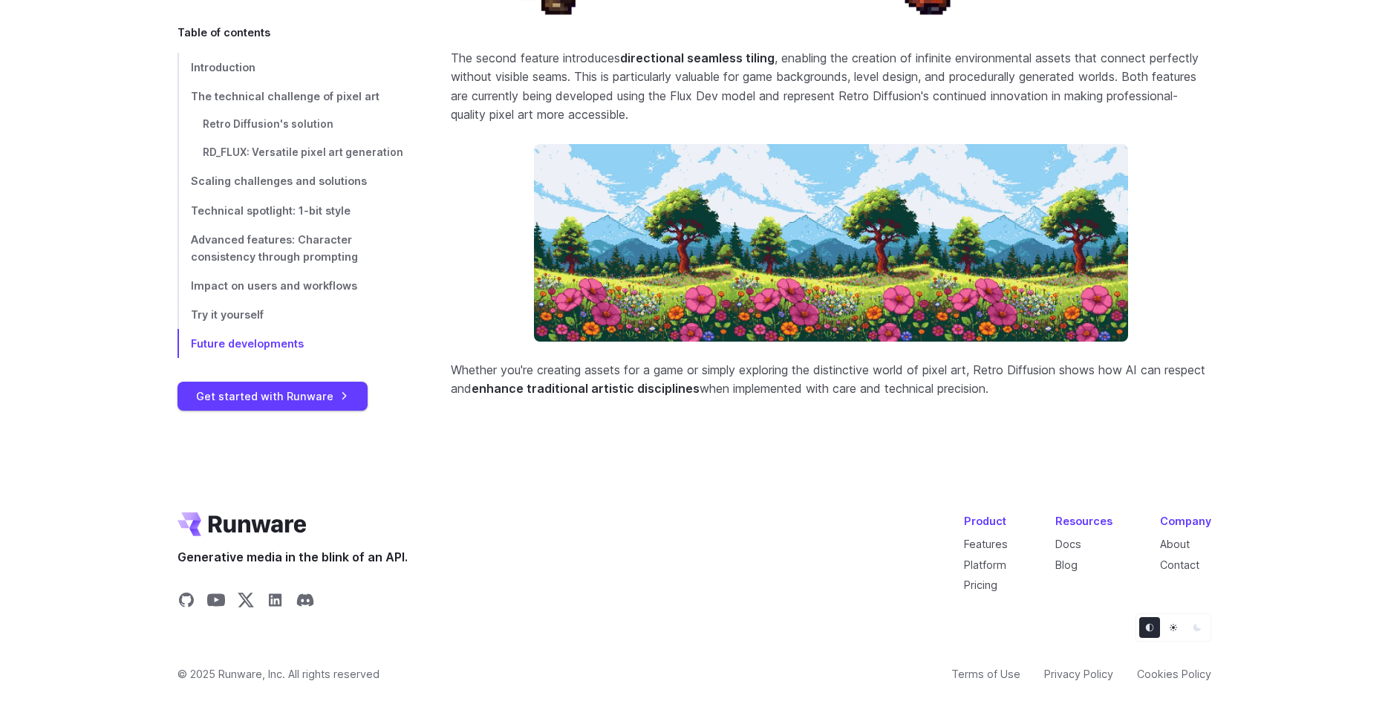
scroll to position [6372, 0]
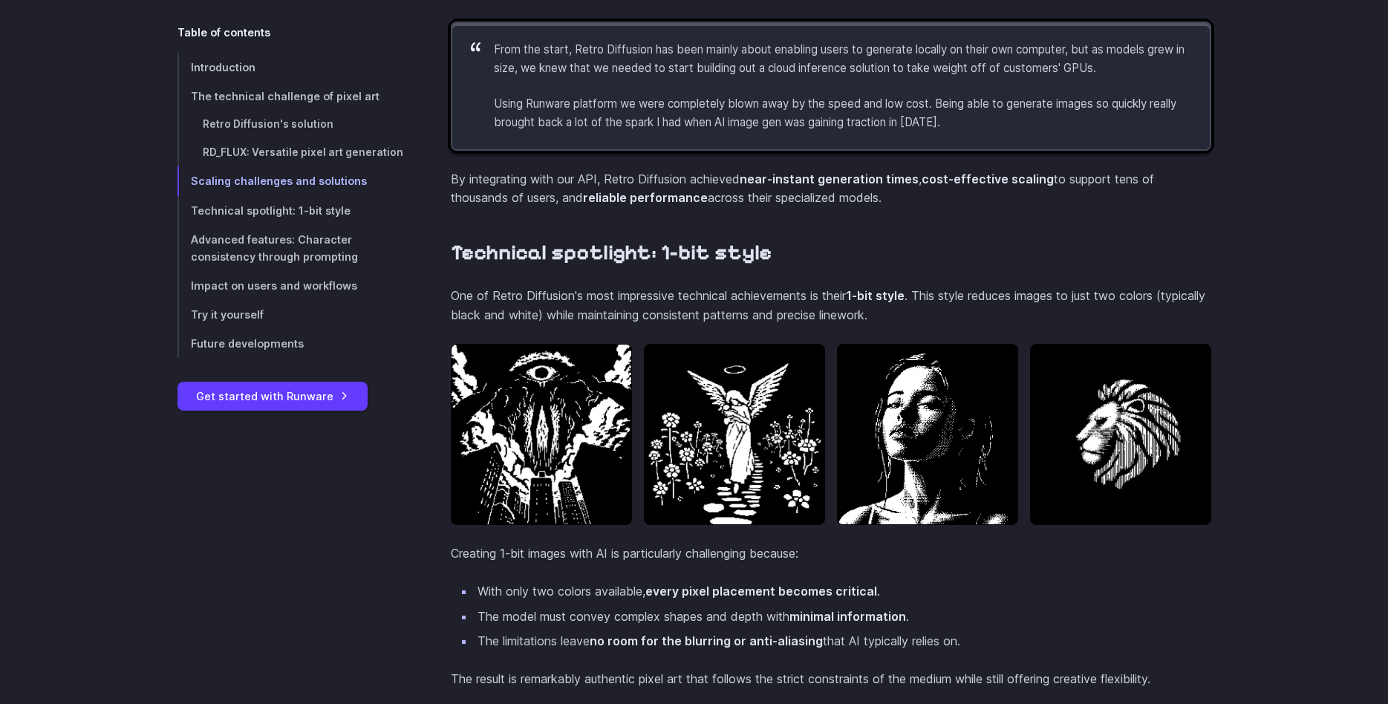
scroll to position [4009, 0]
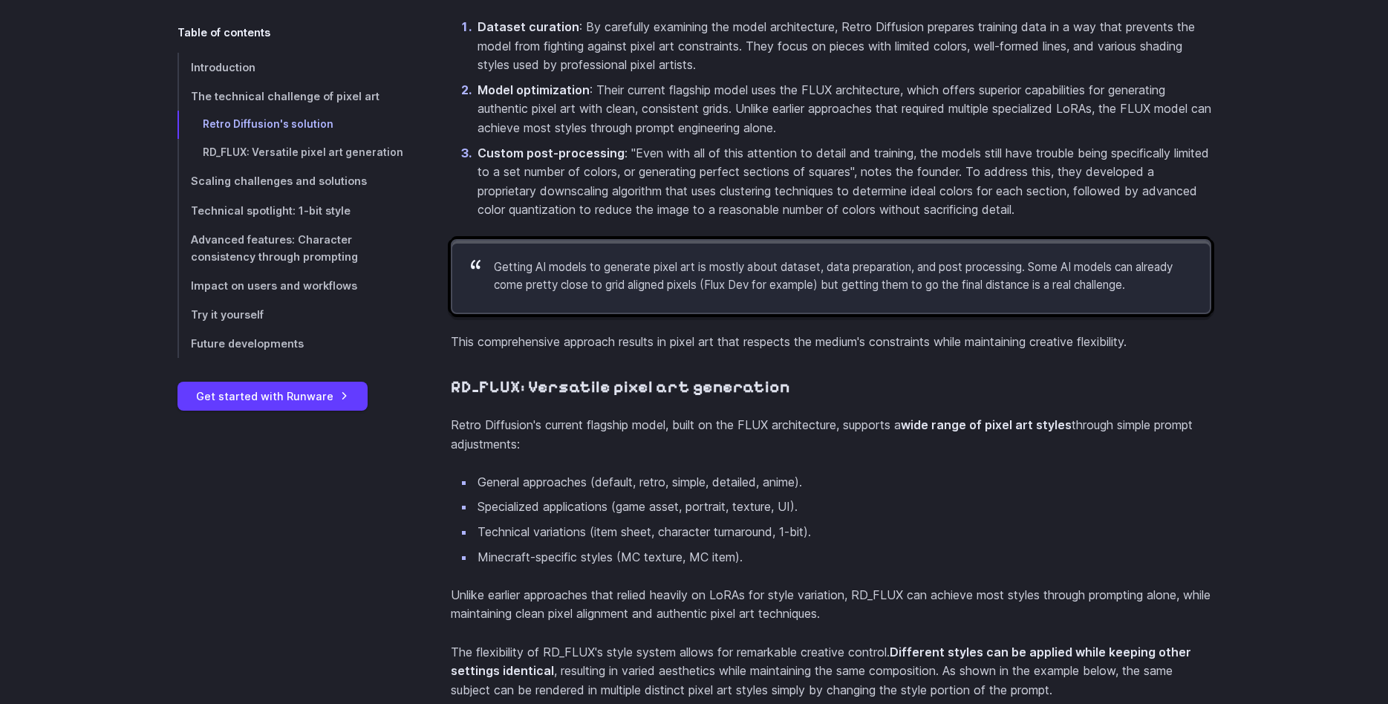
scroll to position [2518, 0]
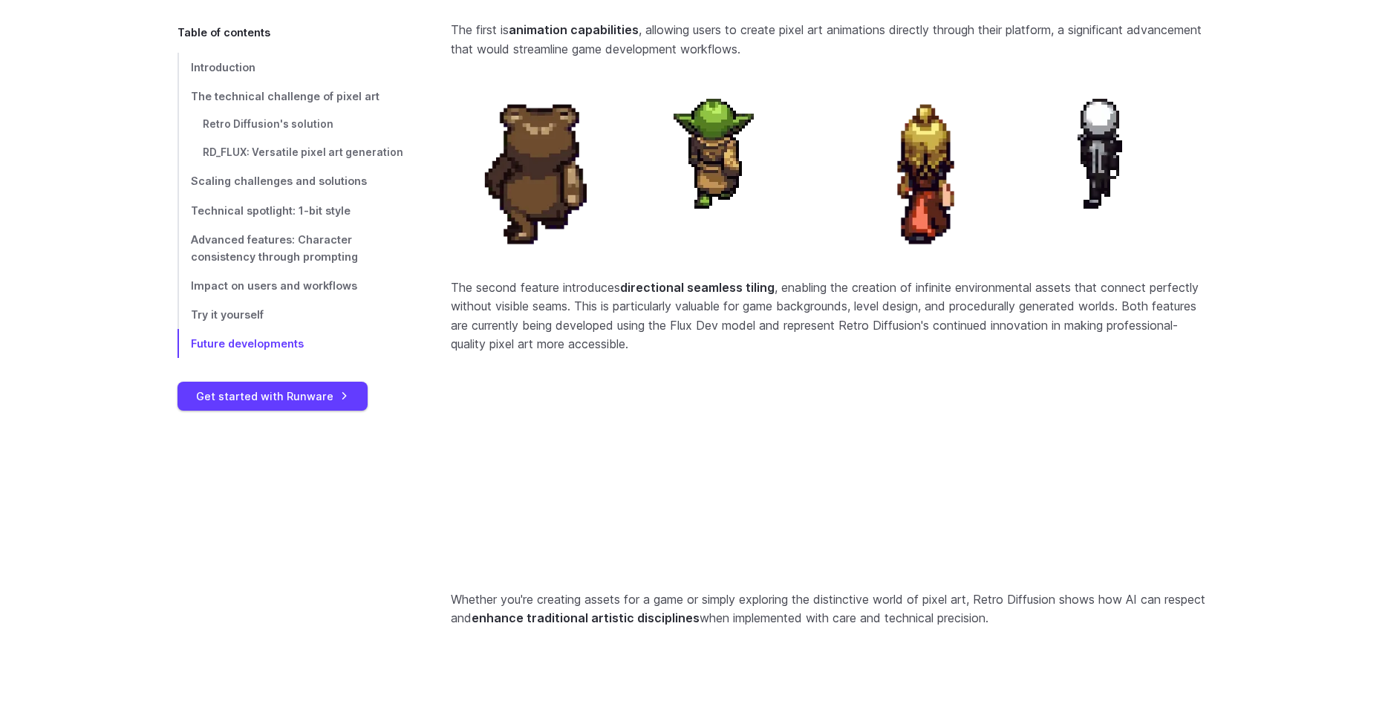
scroll to position [6094, 0]
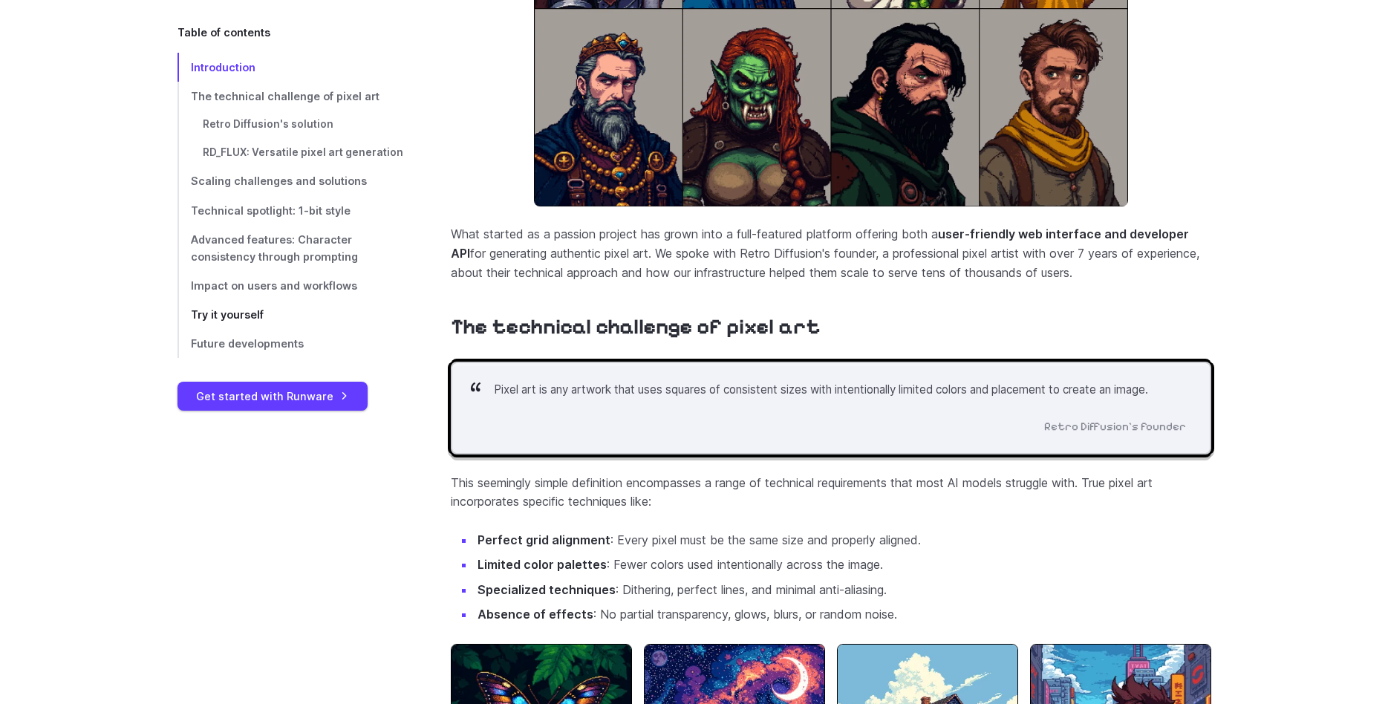
click at [241, 313] on span "Try it yourself" at bounding box center [227, 314] width 73 height 13
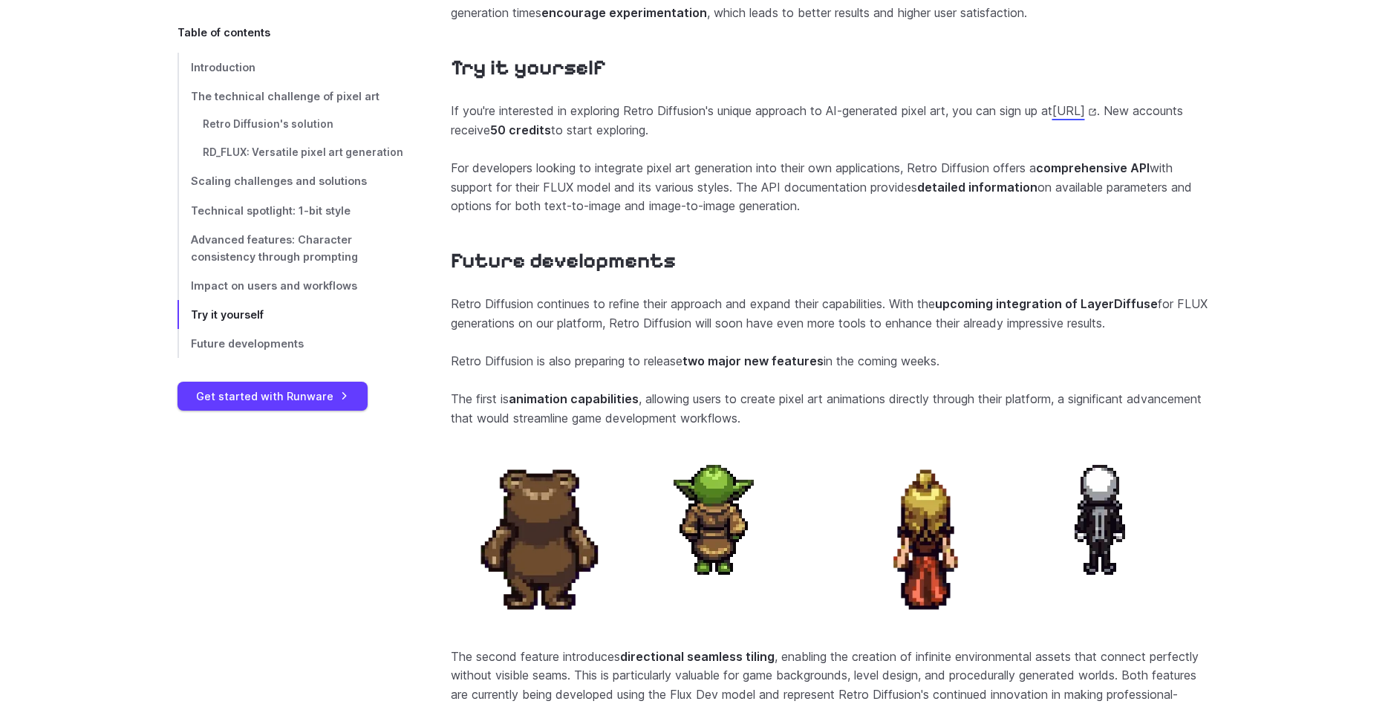
scroll to position [5729, 0]
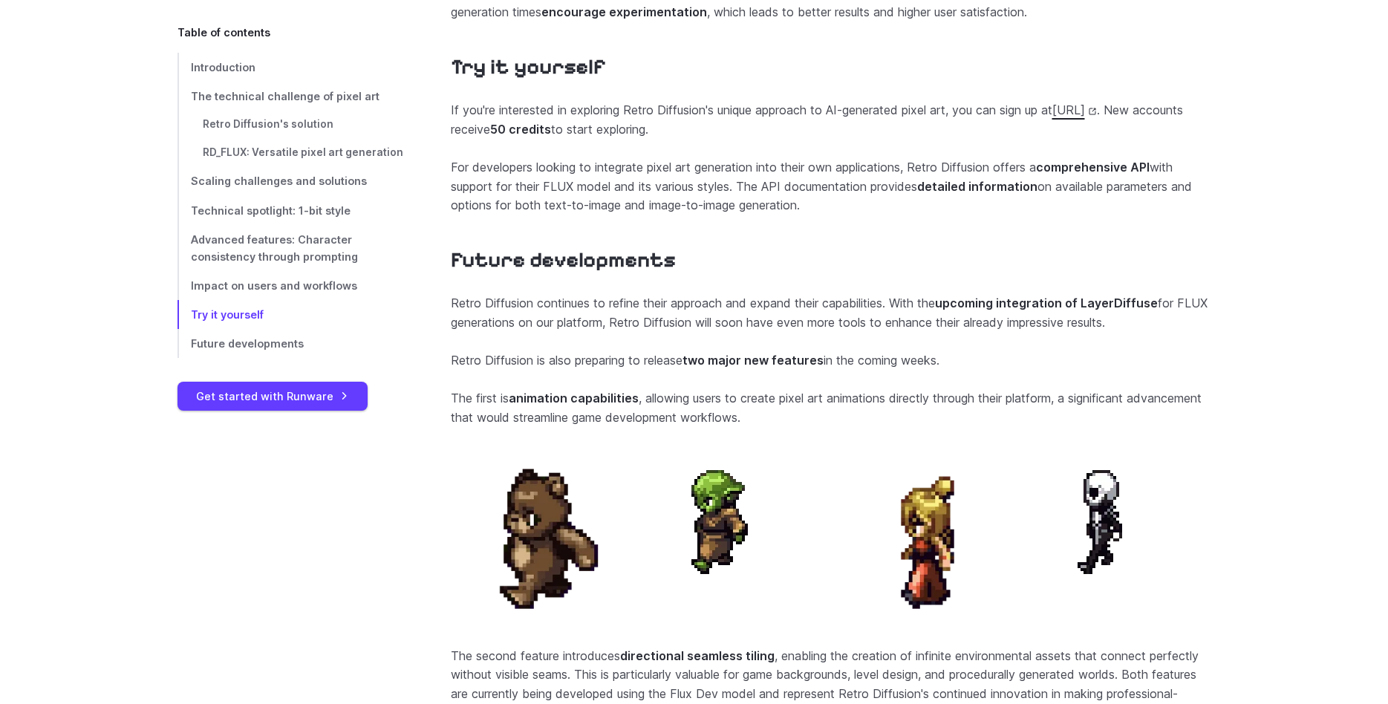
click at [1052, 117] on link "[URL]" at bounding box center [1074, 109] width 45 height 15
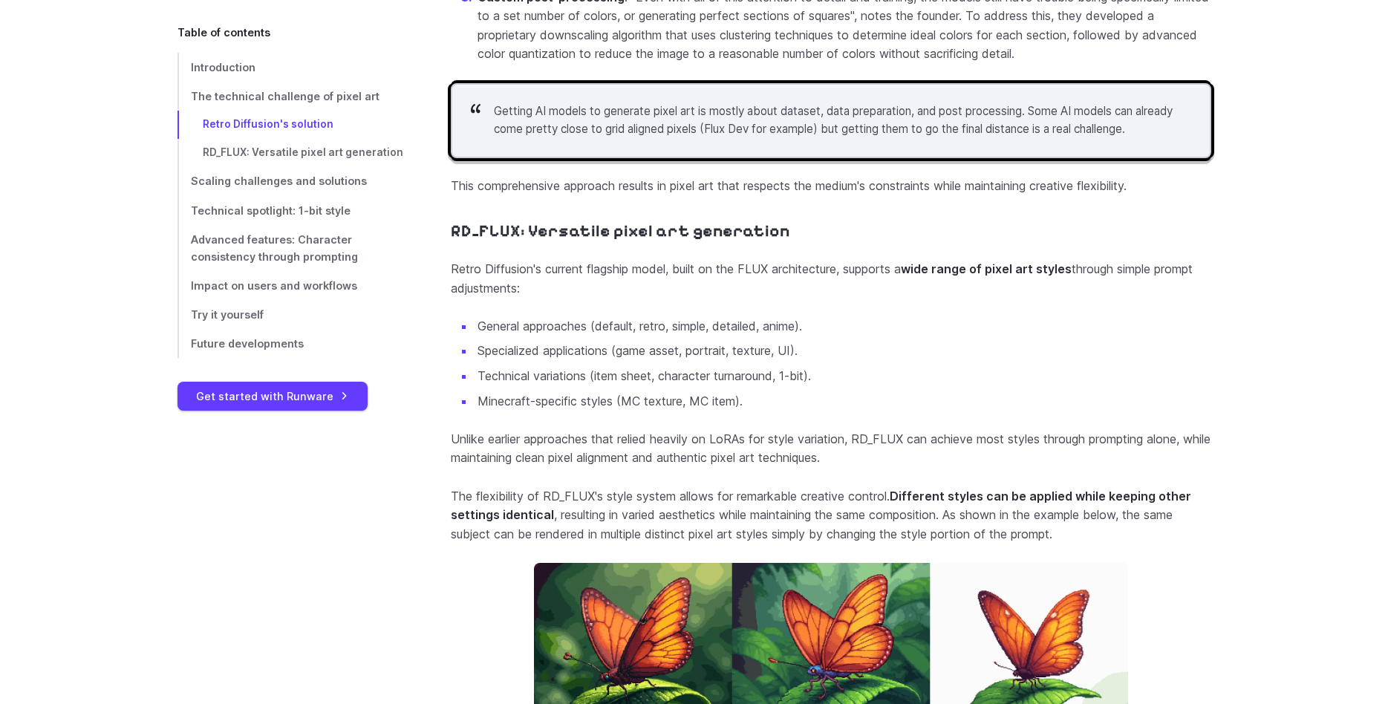
scroll to position [2735, 0]
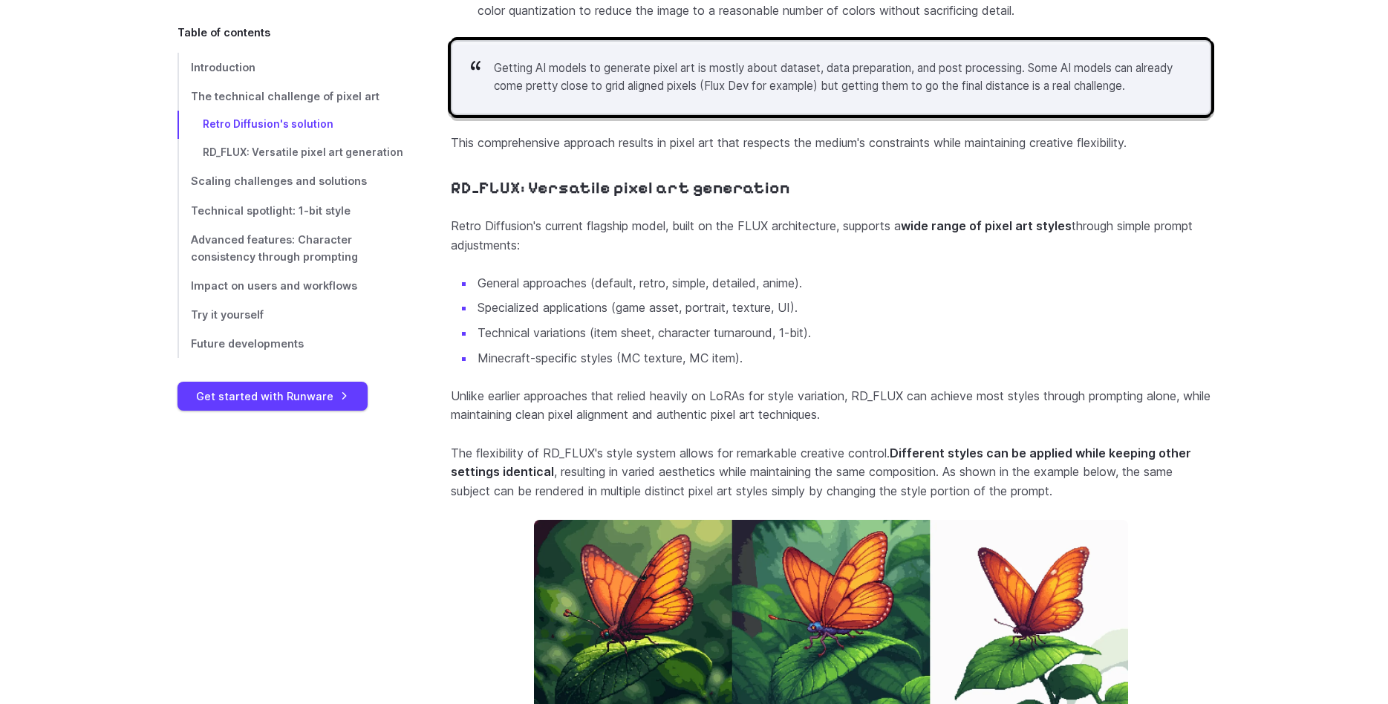
click at [892, 425] on p "Unlike earlier approaches that relied heavily on LoRAs for style variation, RD_…" at bounding box center [831, 406] width 760 height 38
copy p "RD_FLUX"
click at [1009, 362] on ul "General approaches (default, retro, simple, detailed, anime). Specialized appli…" at bounding box center [831, 321] width 760 height 94
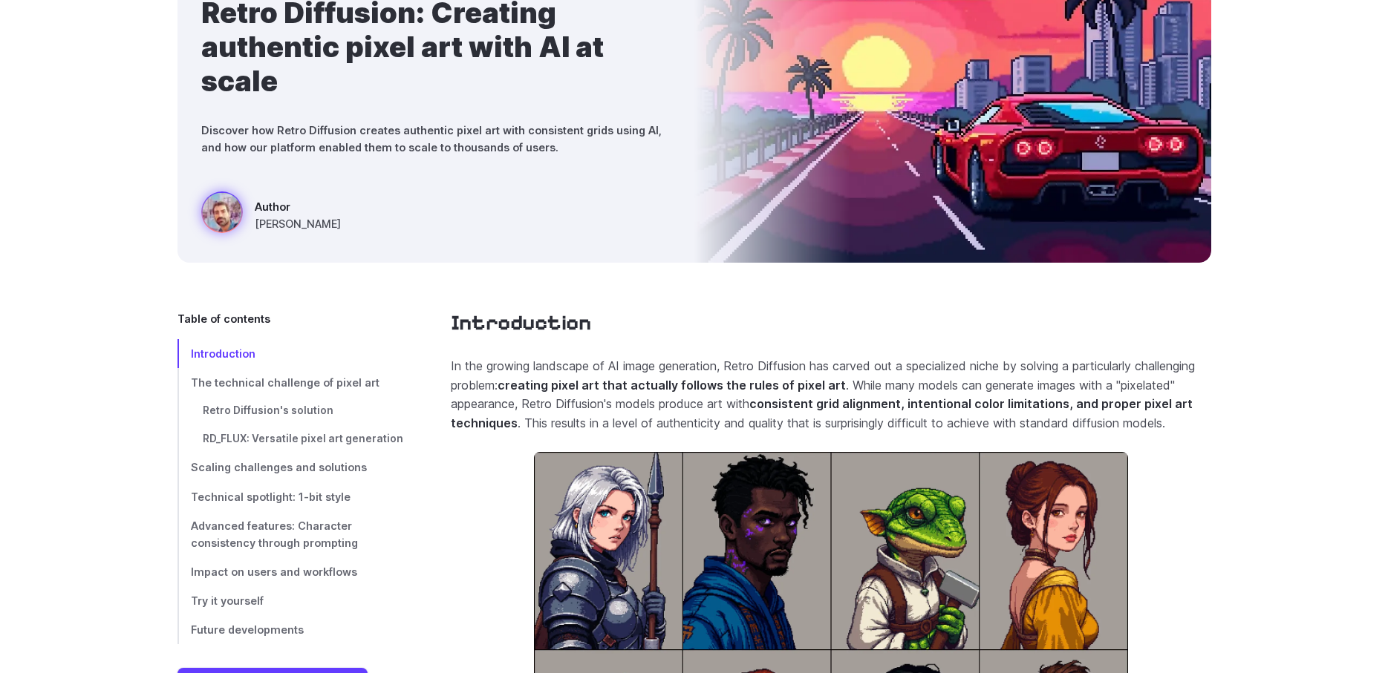
scroll to position [321, 0]
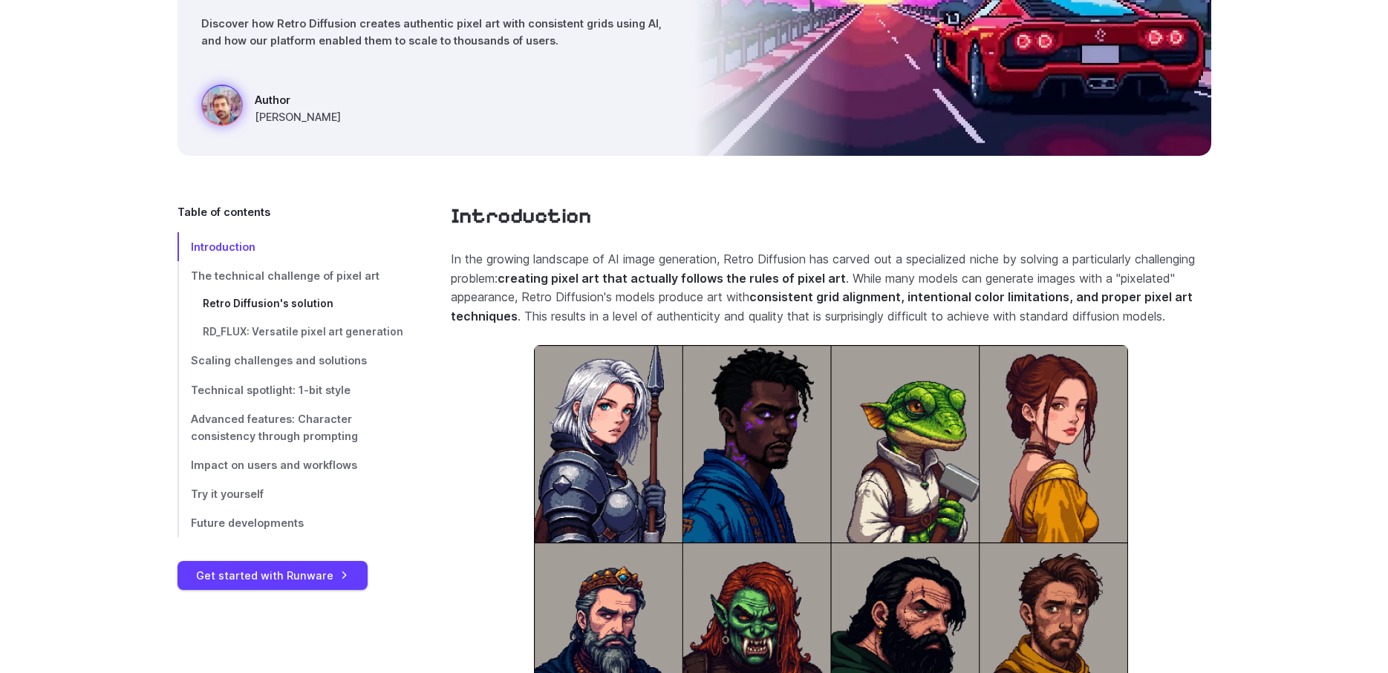
click at [285, 300] on span "Retro Diffusion's solution" at bounding box center [268, 304] width 131 height 12
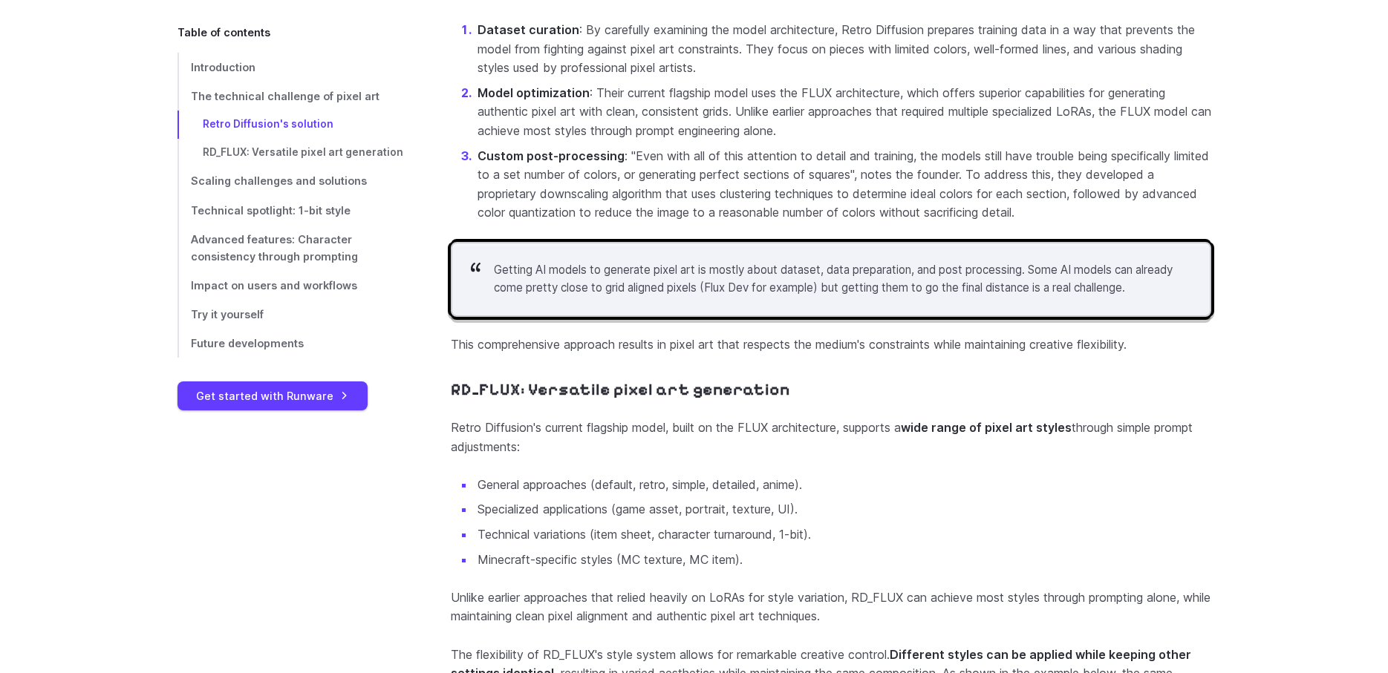
scroll to position [2564, 0]
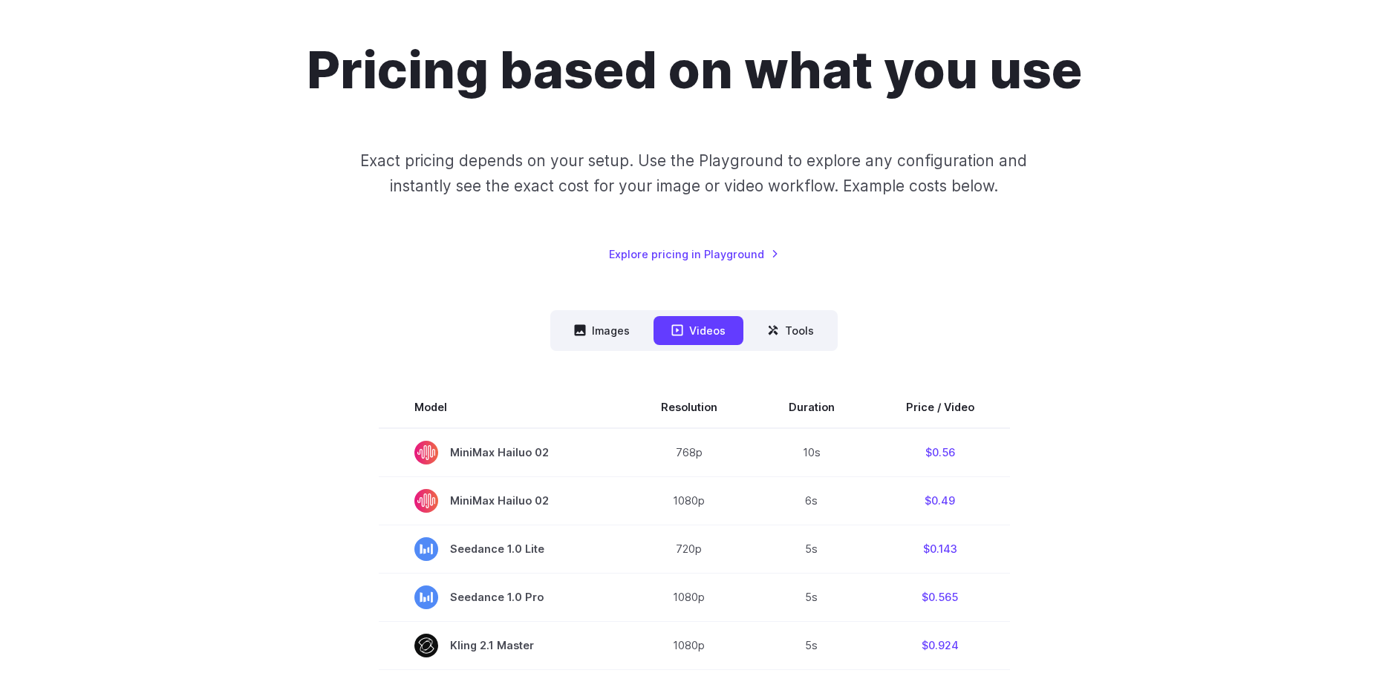
scroll to position [107, 0]
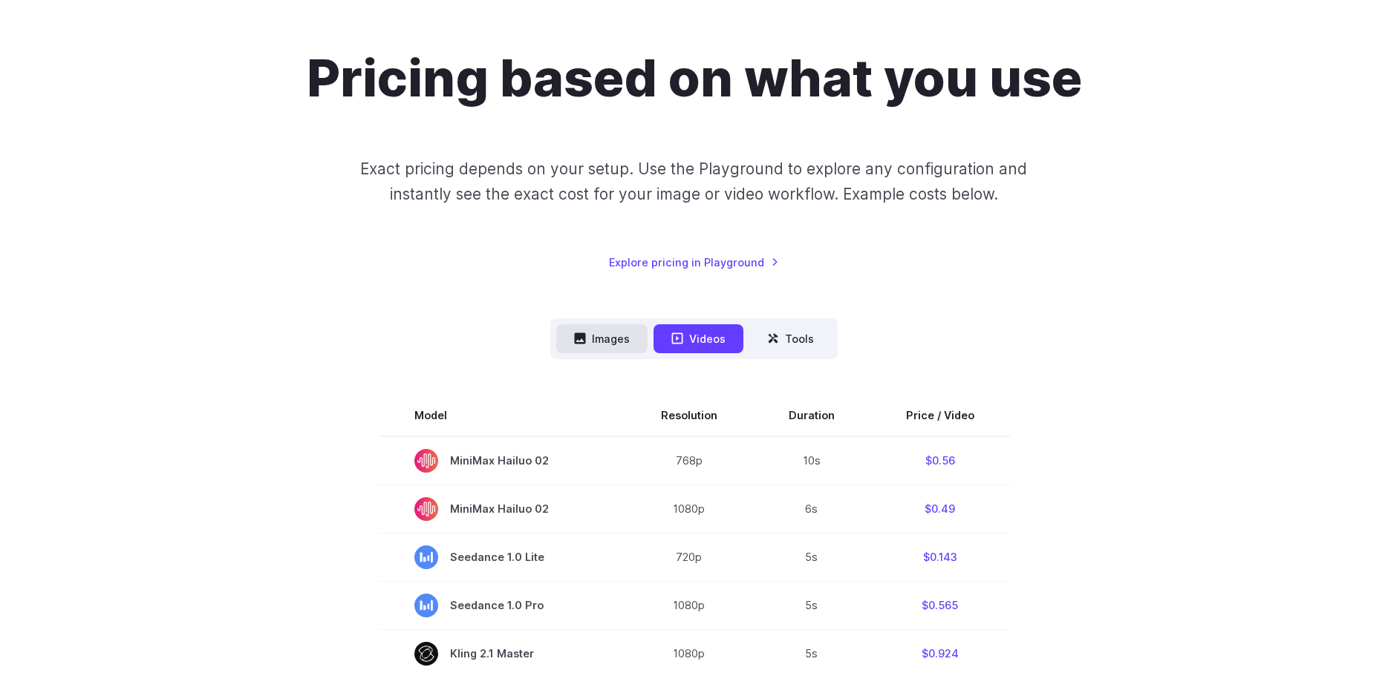
click at [596, 329] on button "Images" at bounding box center [601, 338] width 91 height 29
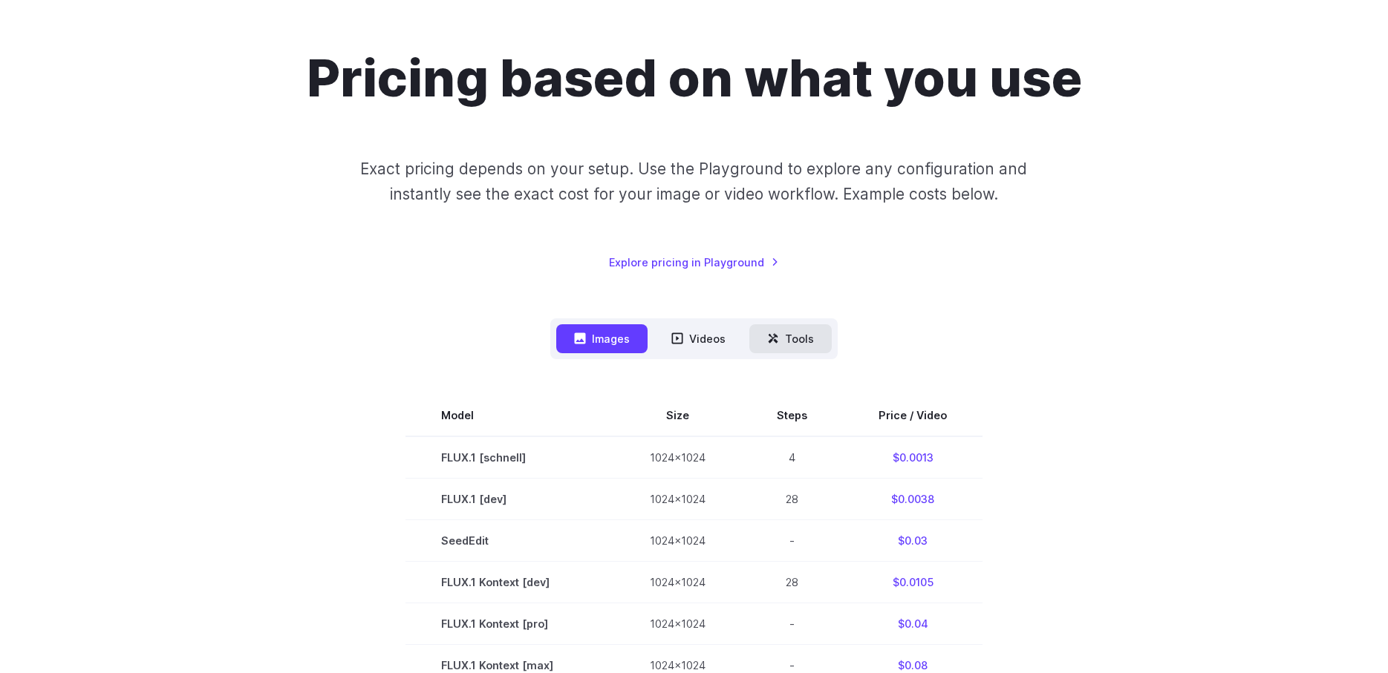
click at [795, 333] on button "Tools" at bounding box center [790, 338] width 82 height 29
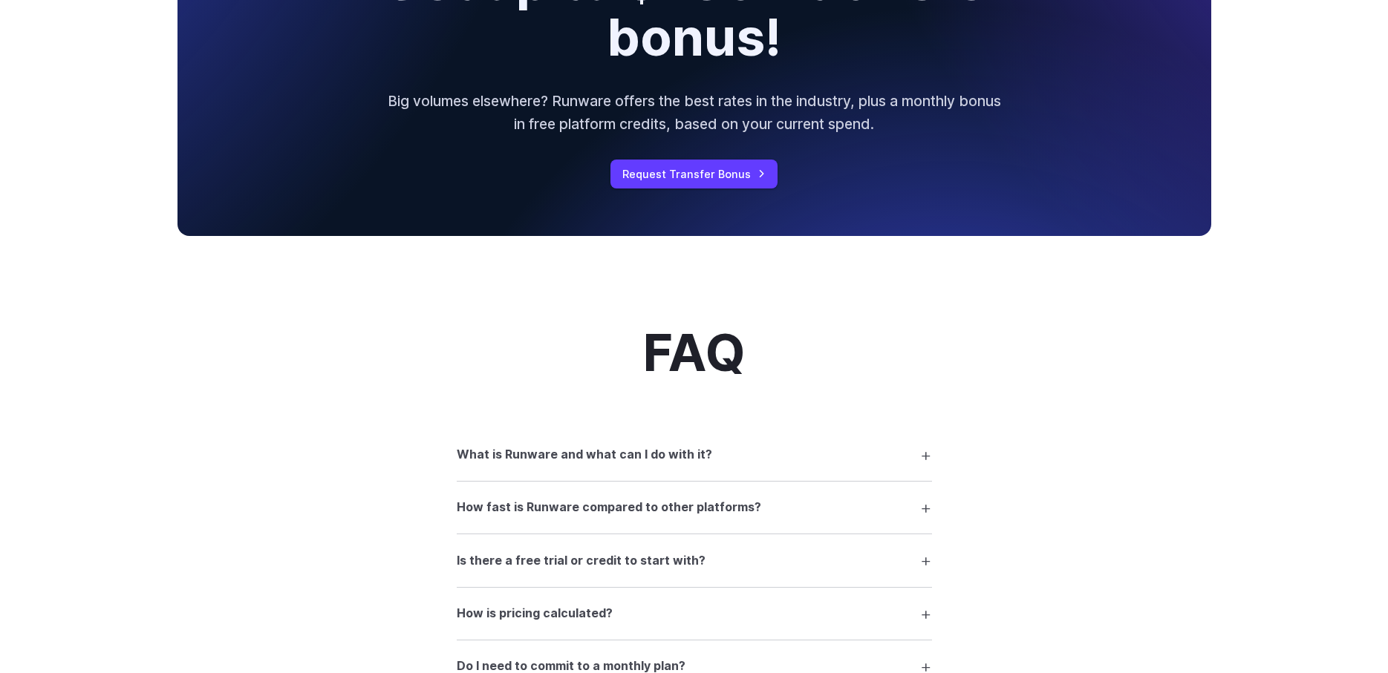
scroll to position [0, 0]
